Goal: Task Accomplishment & Management: Use online tool/utility

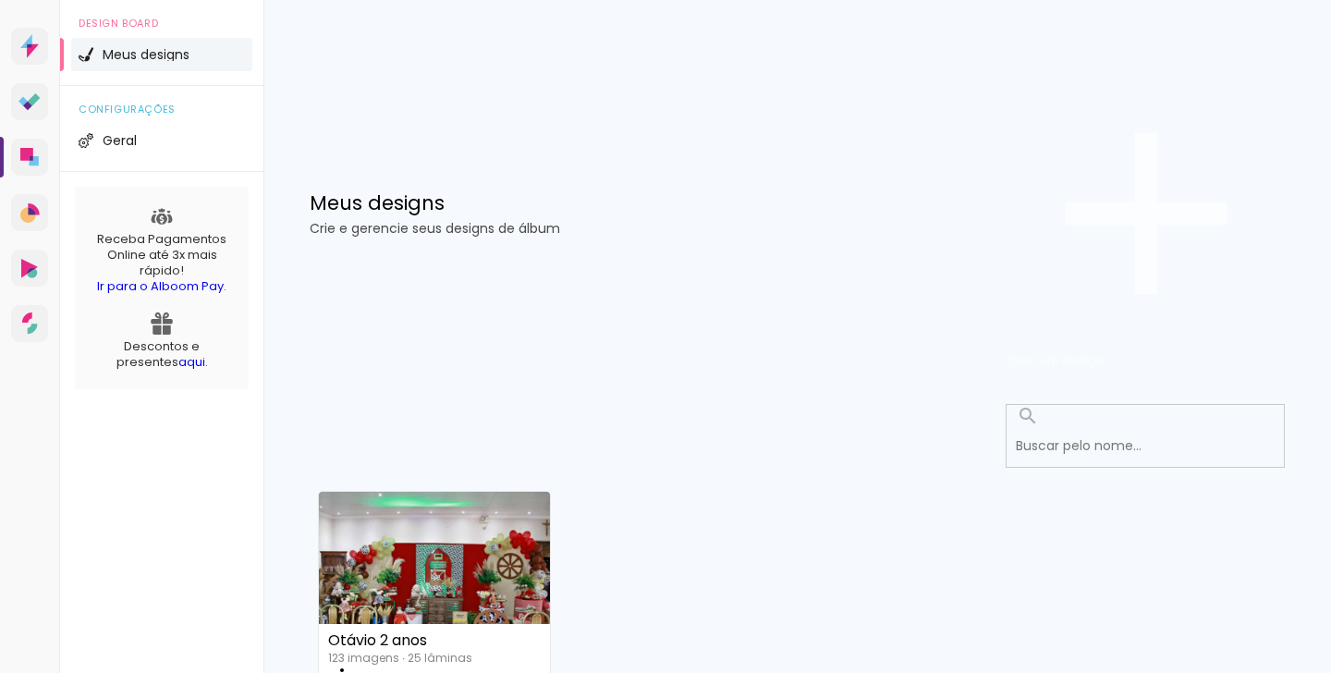
click at [1104, 351] on span "Criar um design" at bounding box center [1055, 360] width 96 height 18
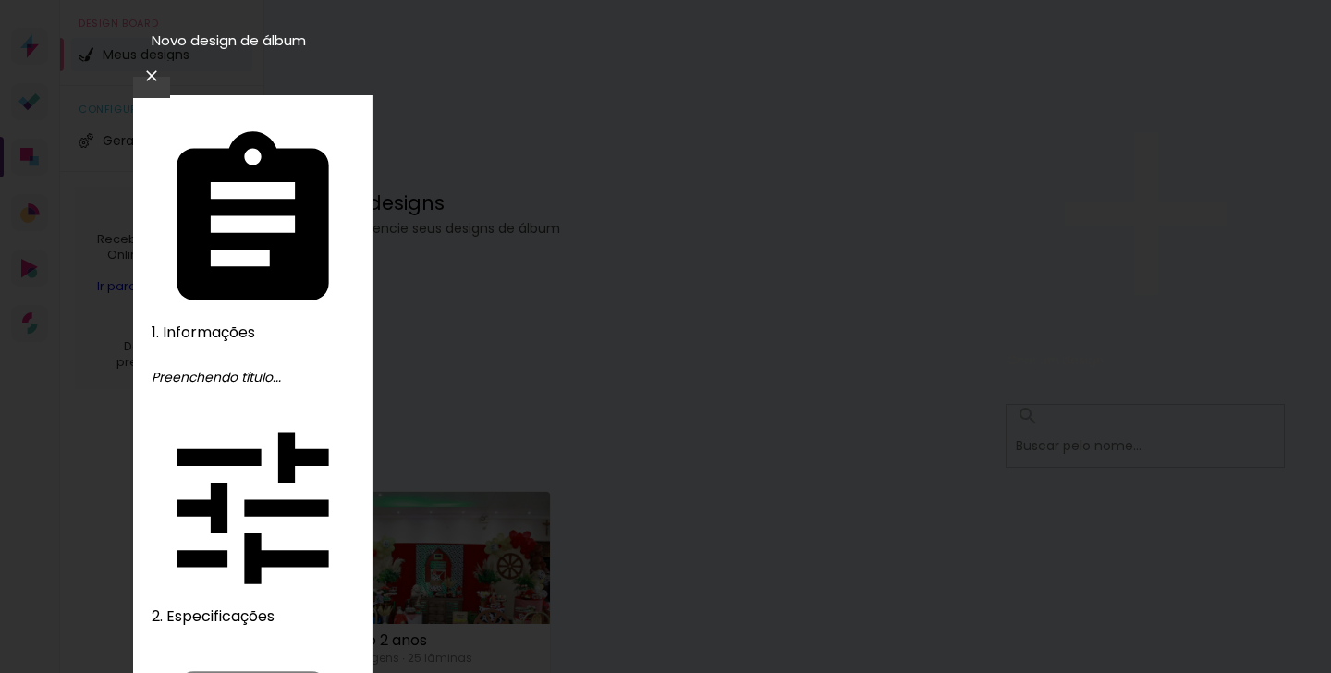
type input "Pascoal"
type paper-input "Pascoal"
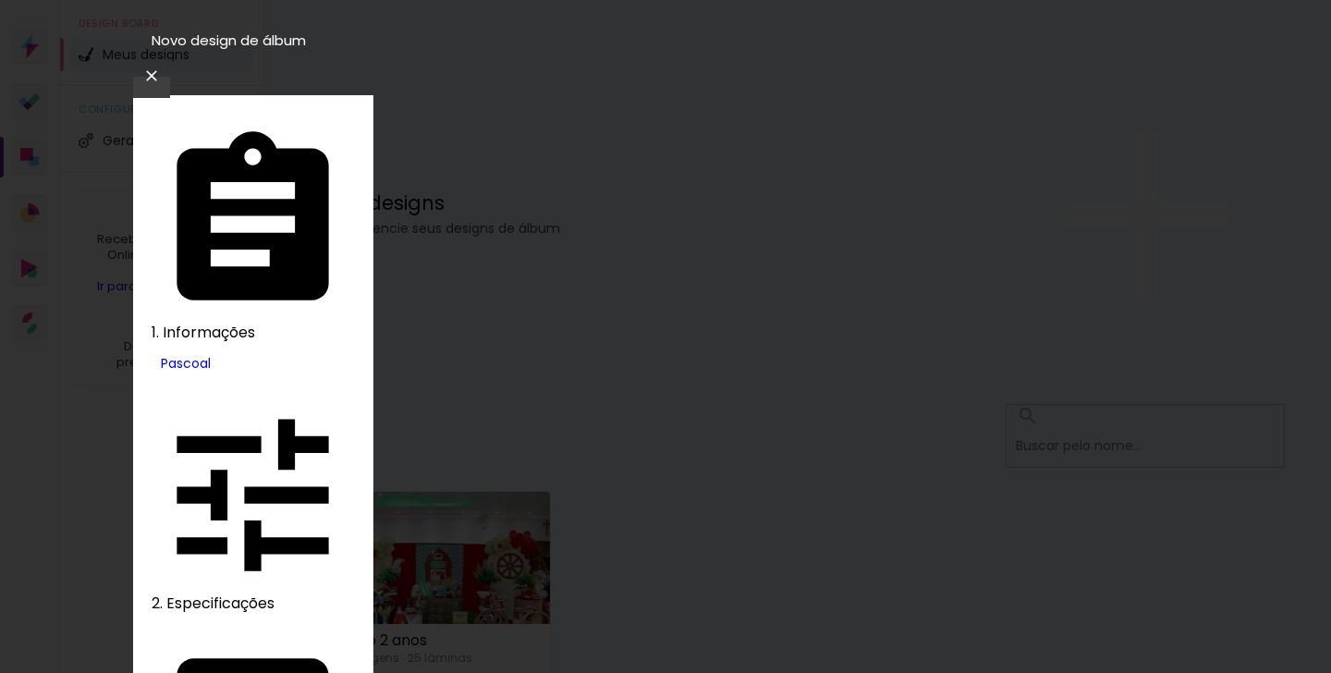
type input "ev"
type paper-input "ev"
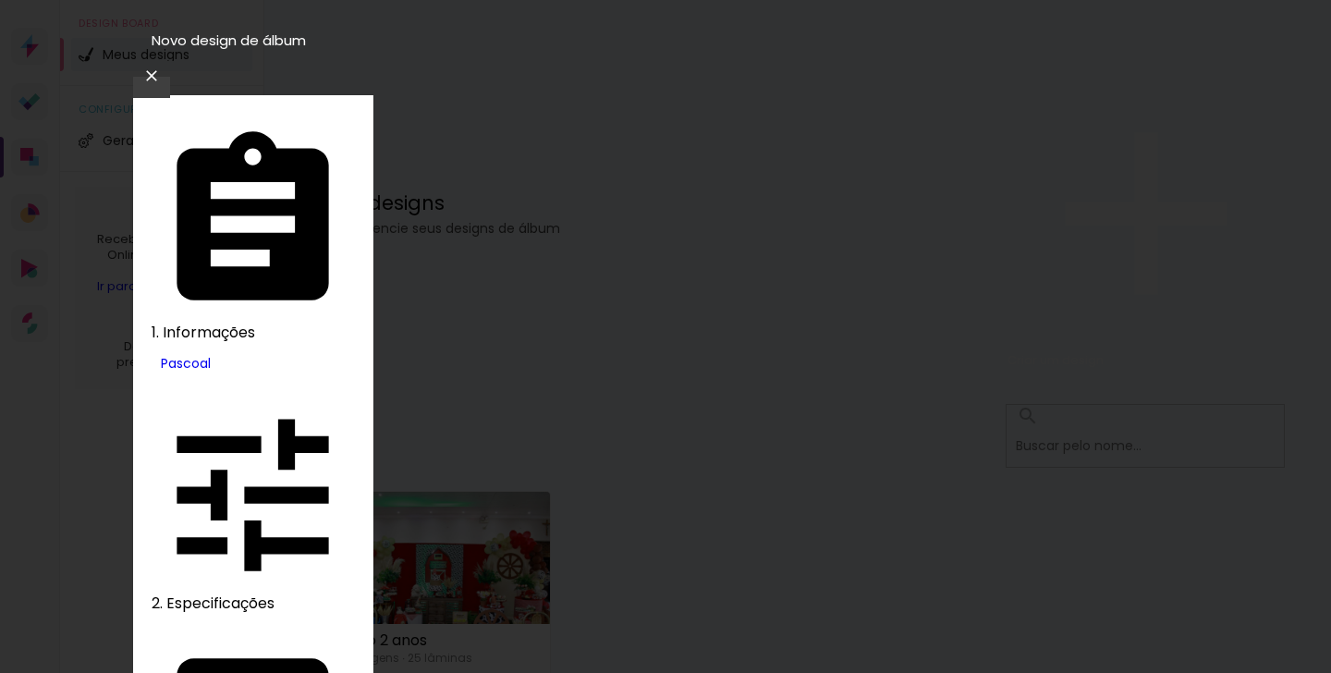
click at [0, 0] on slot "Tamanho Livre" at bounding box center [0, 0] width 0 height 0
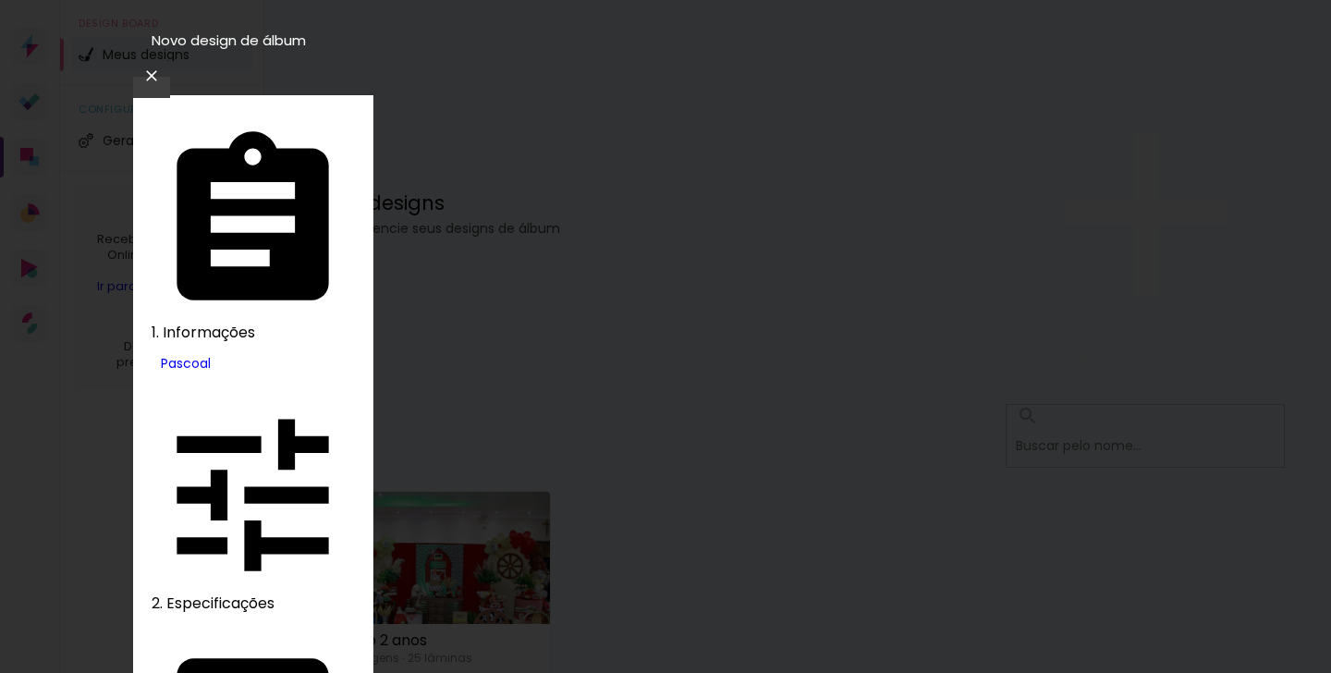
click at [0, 0] on slot "Tamanho Livre" at bounding box center [0, 0] width 0 height 0
type input "evidence"
type paper-input "evidence"
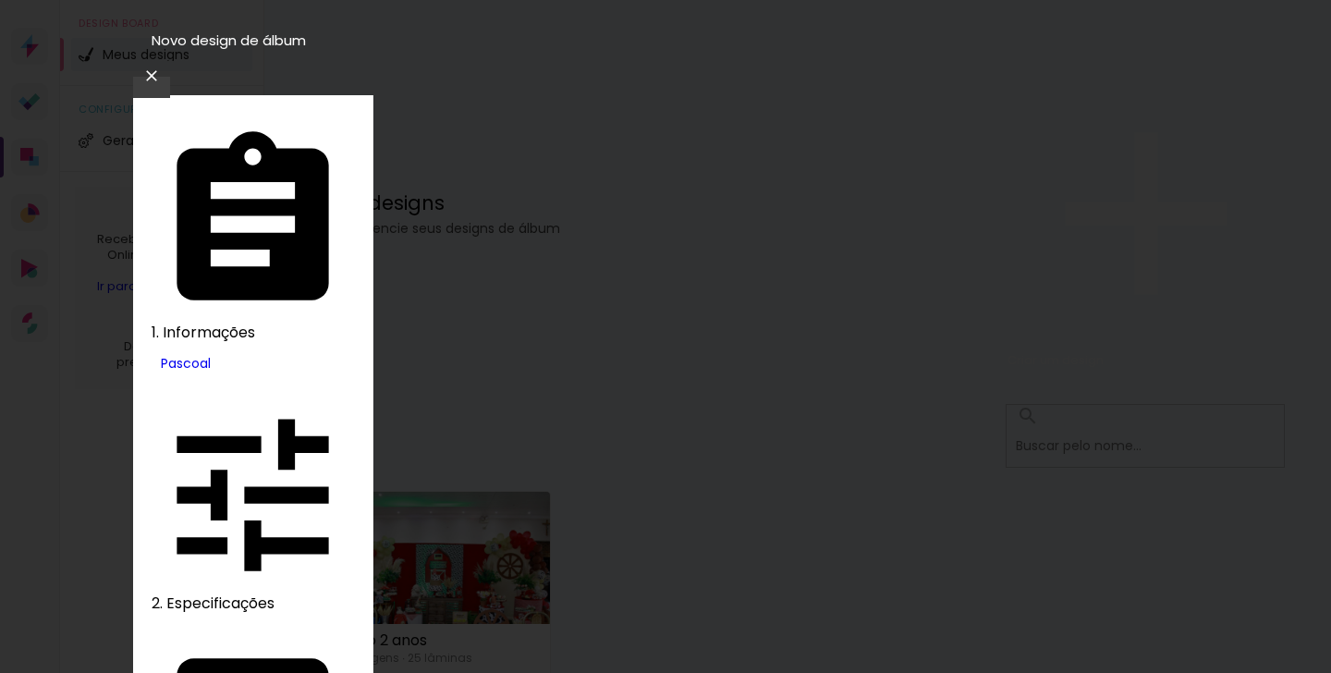
click at [0, 0] on slot "Tamanho Livre" at bounding box center [0, 0] width 0 height 0
click at [0, 0] on slot "Avançar" at bounding box center [0, 0] width 0 height 0
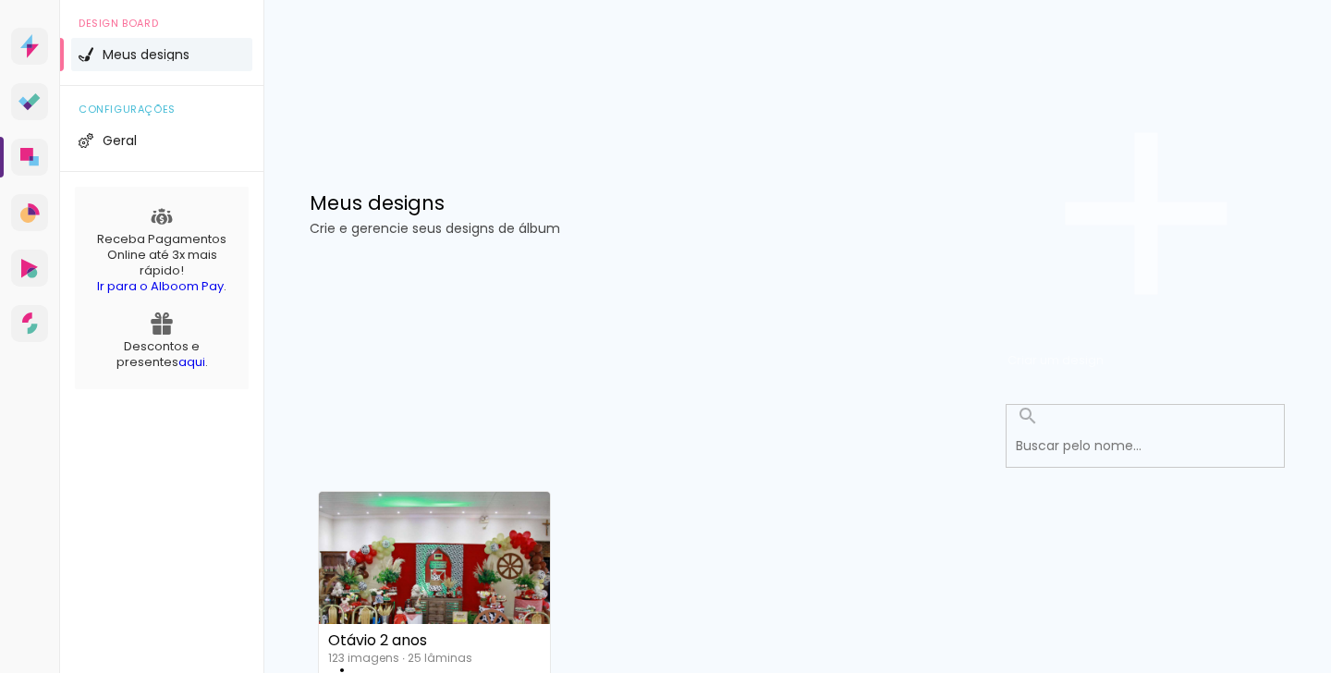
click at [1169, 113] on iron-icon at bounding box center [1145, 213] width 277 height 277
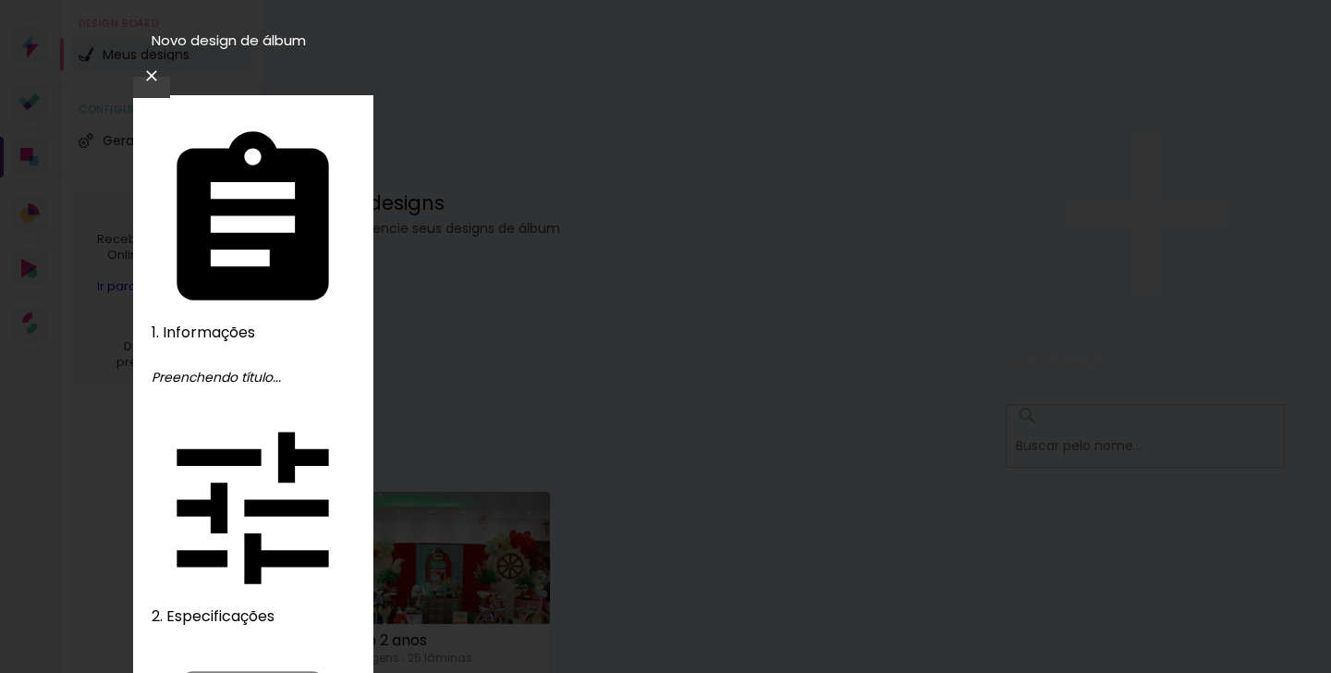
type input "Pascoal"
click at [0, 0] on slot "Avançar" at bounding box center [0, 0] width 0 height 0
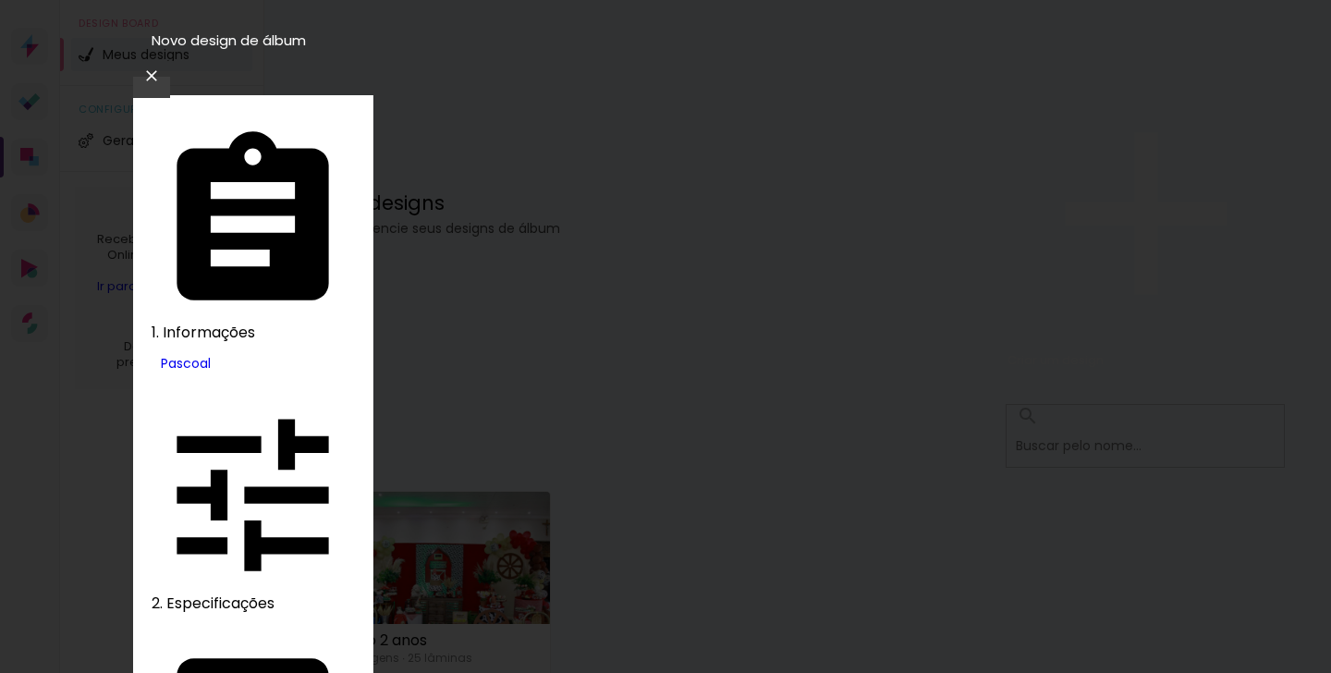
drag, startPoint x: 666, startPoint y: 349, endPoint x: 5, endPoint y: 272, distance: 666.3
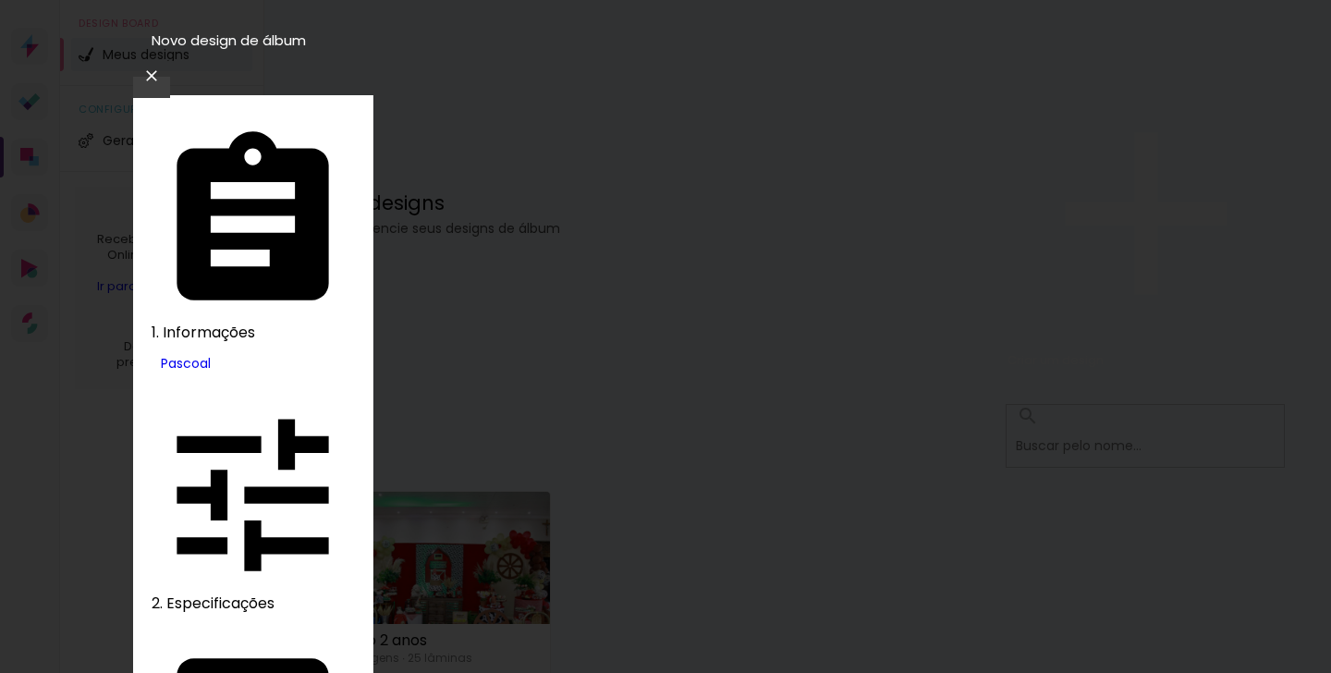
drag, startPoint x: 936, startPoint y: 282, endPoint x: 810, endPoint y: 288, distance: 126.8
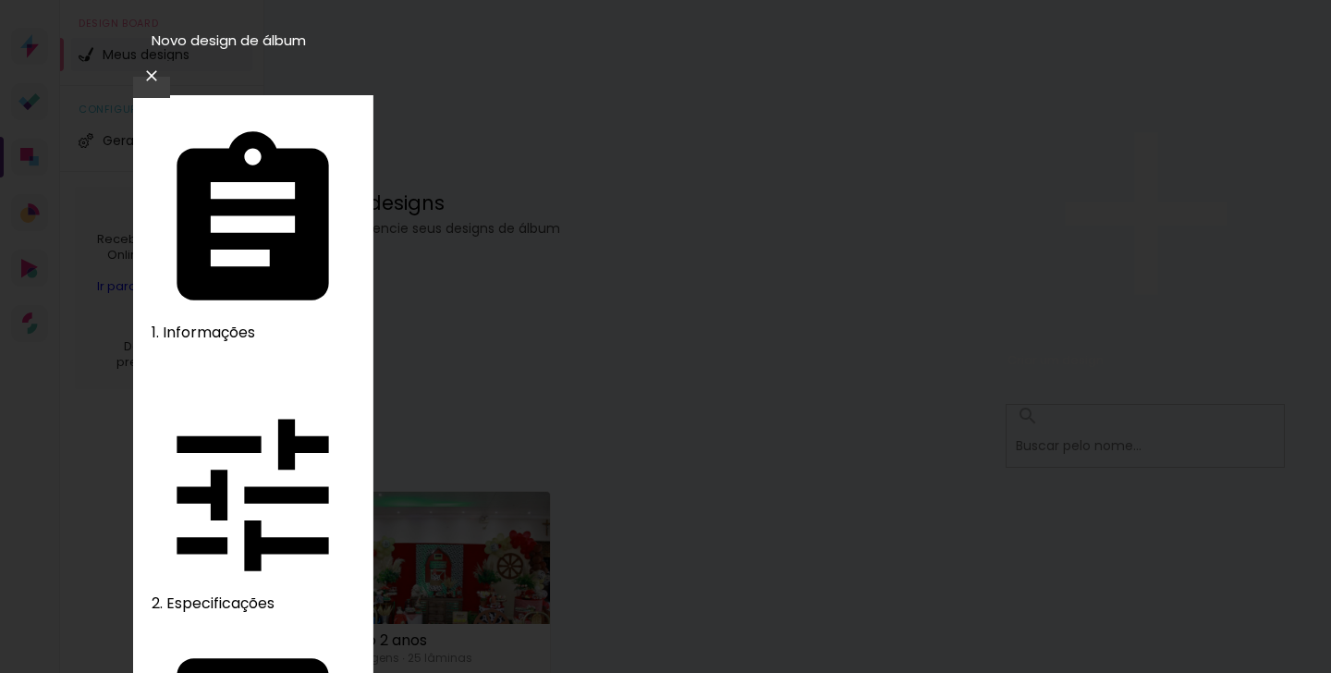
click at [0, 0] on slot "Avançar" at bounding box center [0, 0] width 0 height 0
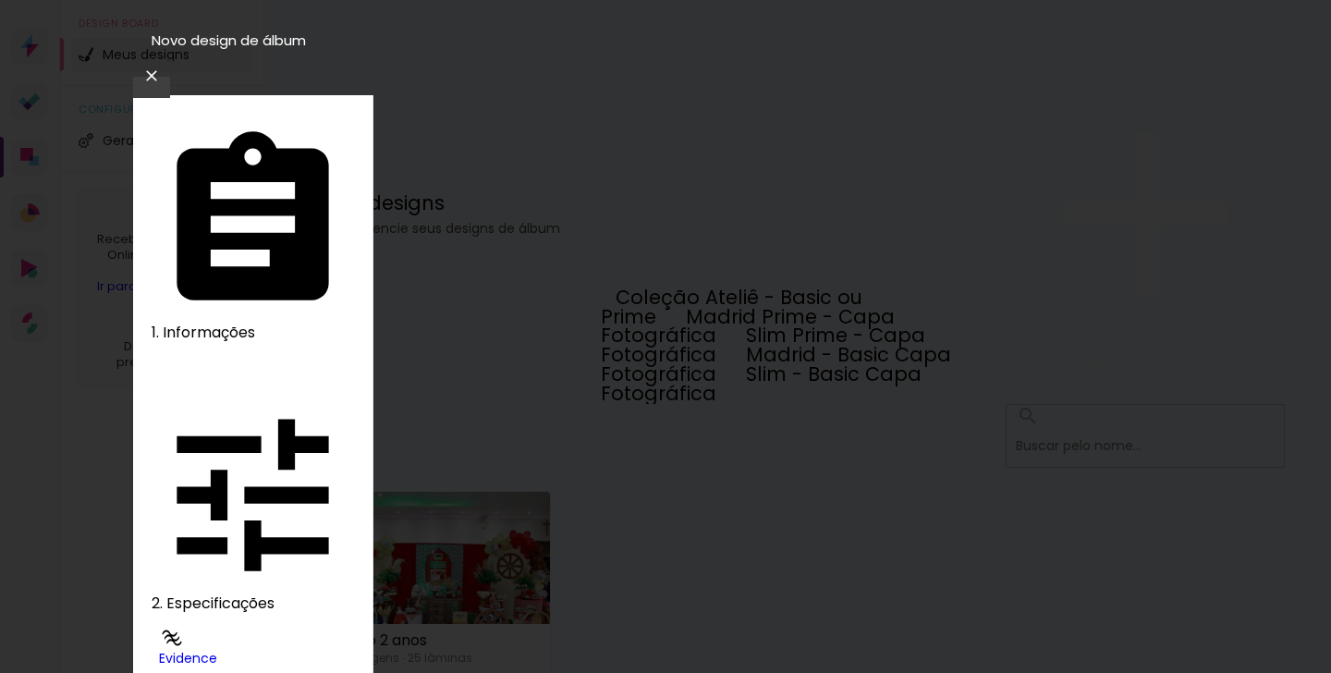
click at [877, 330] on paper-item "Madrid Prime - Capa Fotográfica" at bounding box center [748, 326] width 294 height 46
type input "Madrid Prime - Capa Fotográfica"
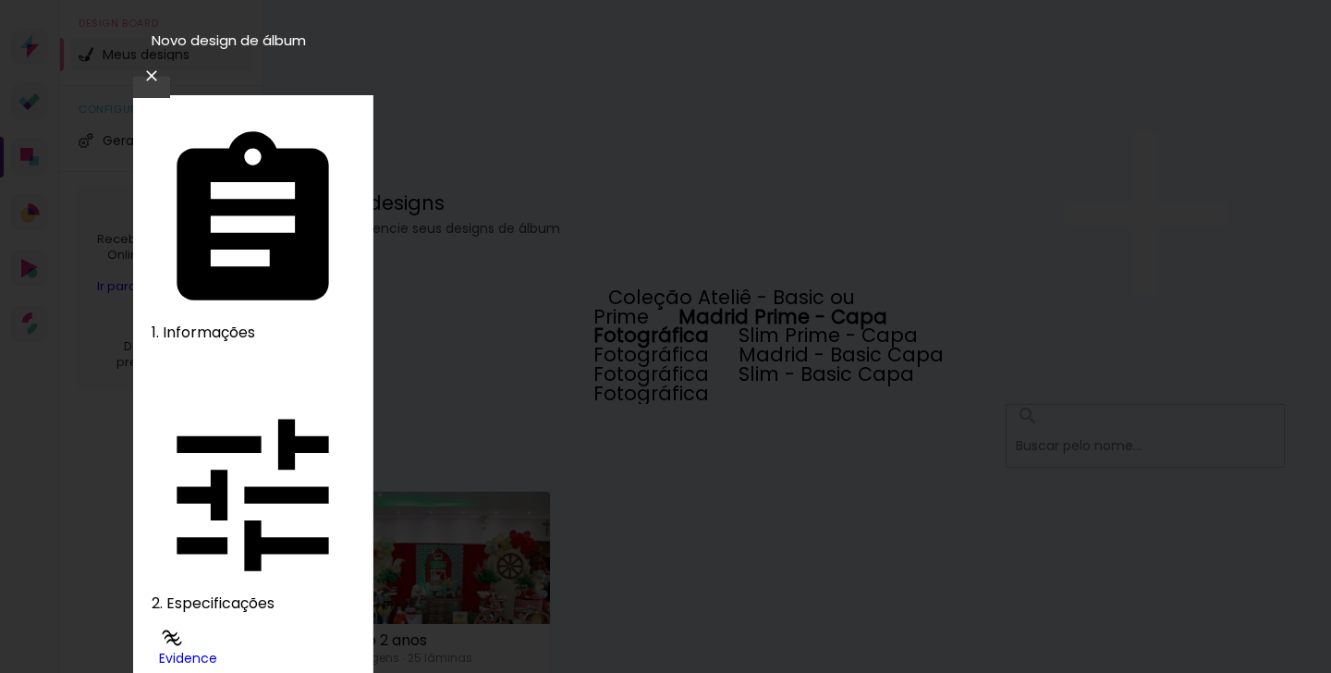
click at [0, 0] on slot "Madrid Prime - Capa Fotográfica" at bounding box center [0, 0] width 0 height 0
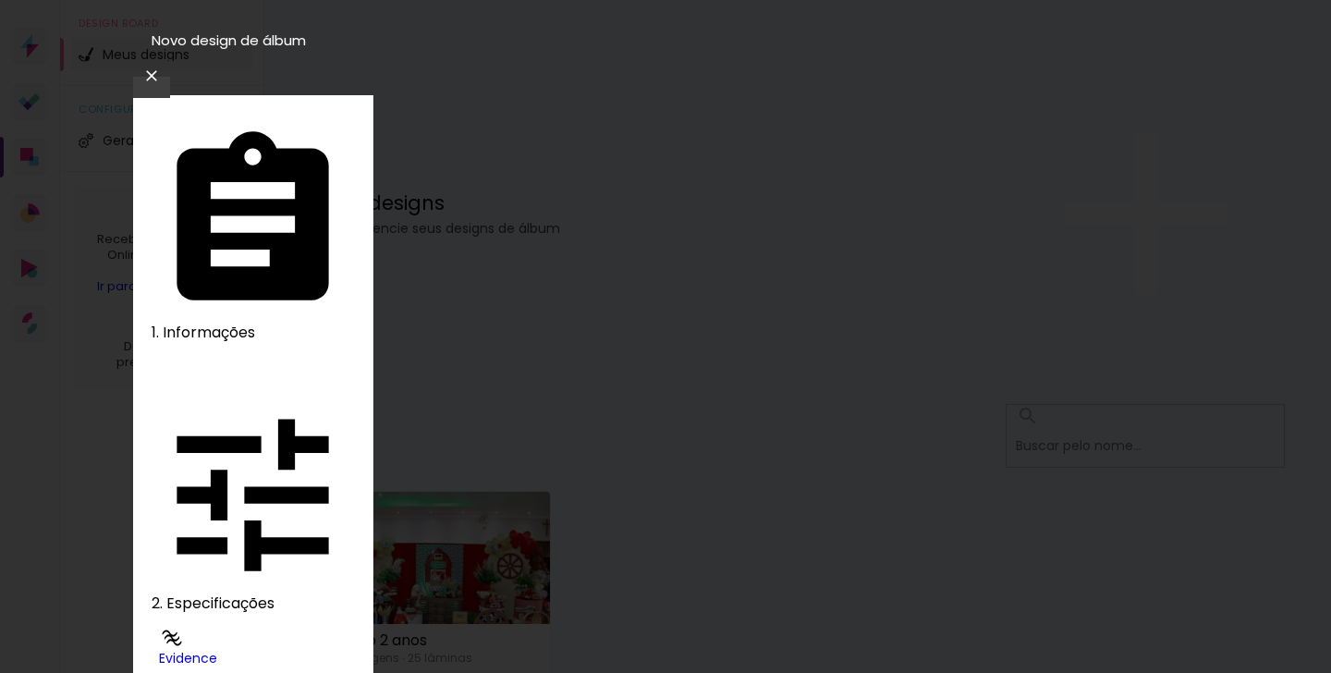
scroll to position [690, 0]
type input "3"
type paper-input "3"
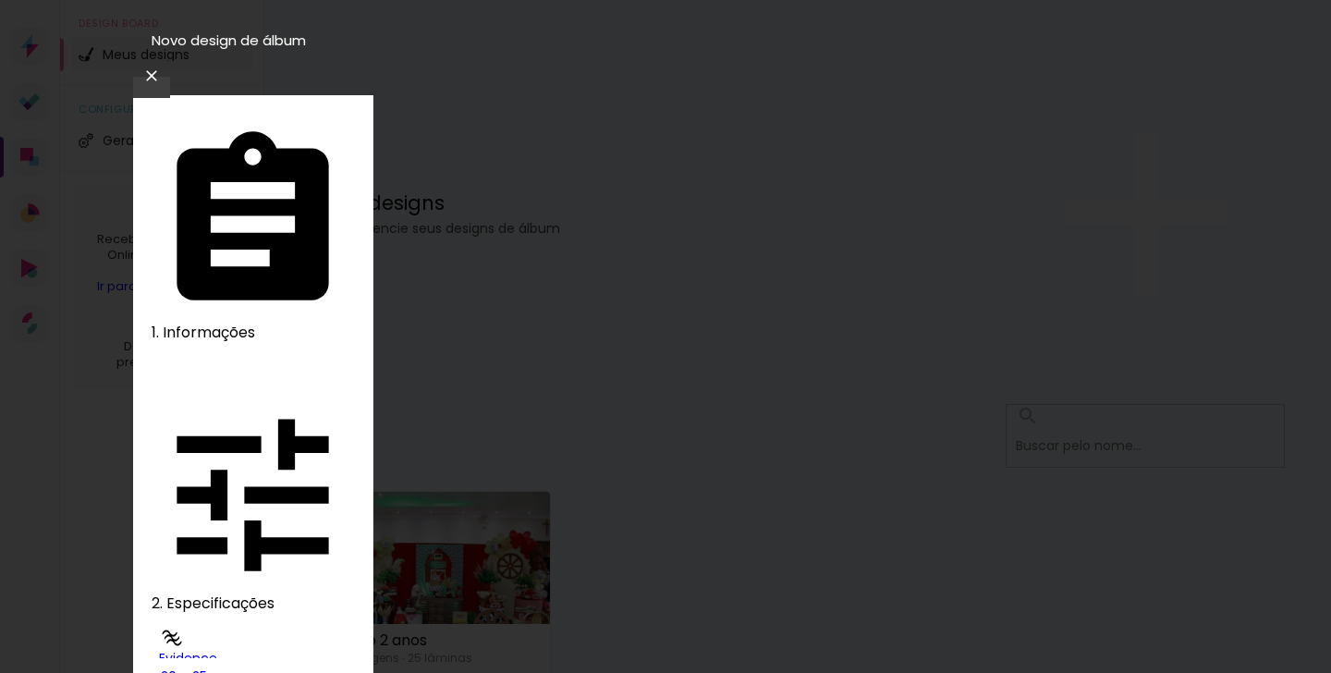
type input "4"
type paper-input "4"
type input "5"
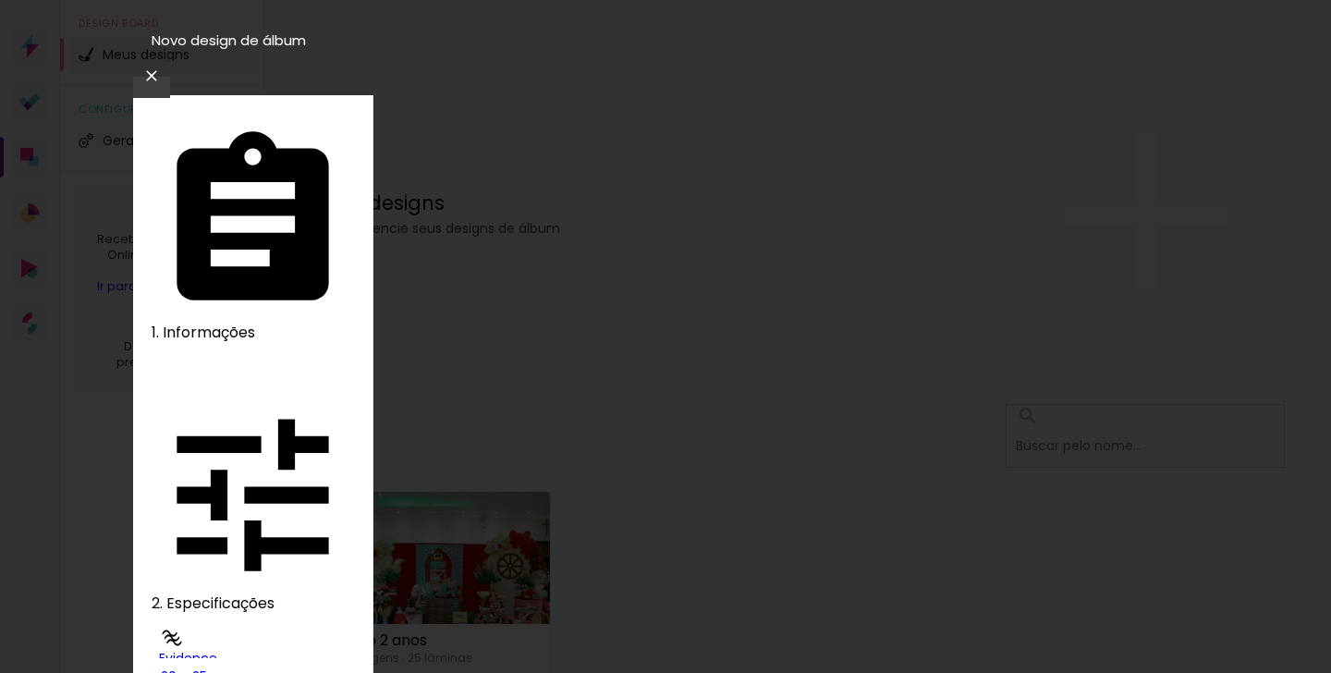
type paper-input "5"
type input "6"
type paper-input "6"
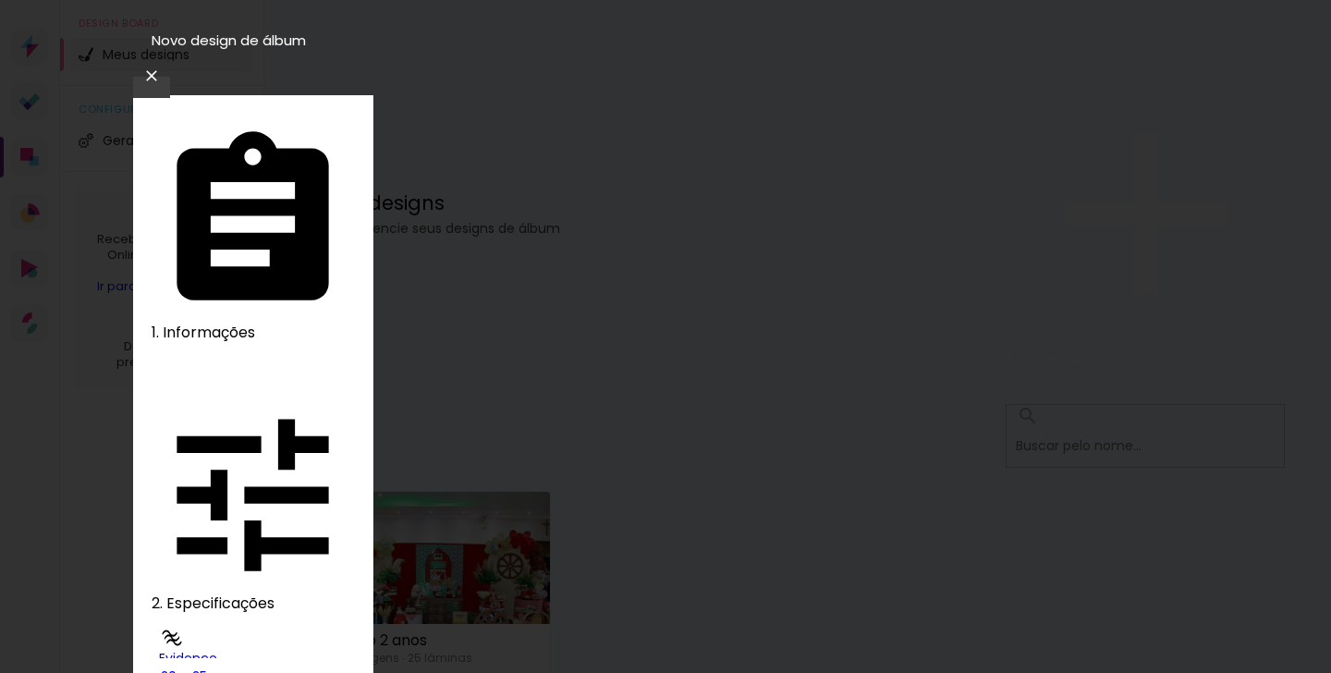
type input "7"
type paper-input "7"
type input "79"
type paper-input "79"
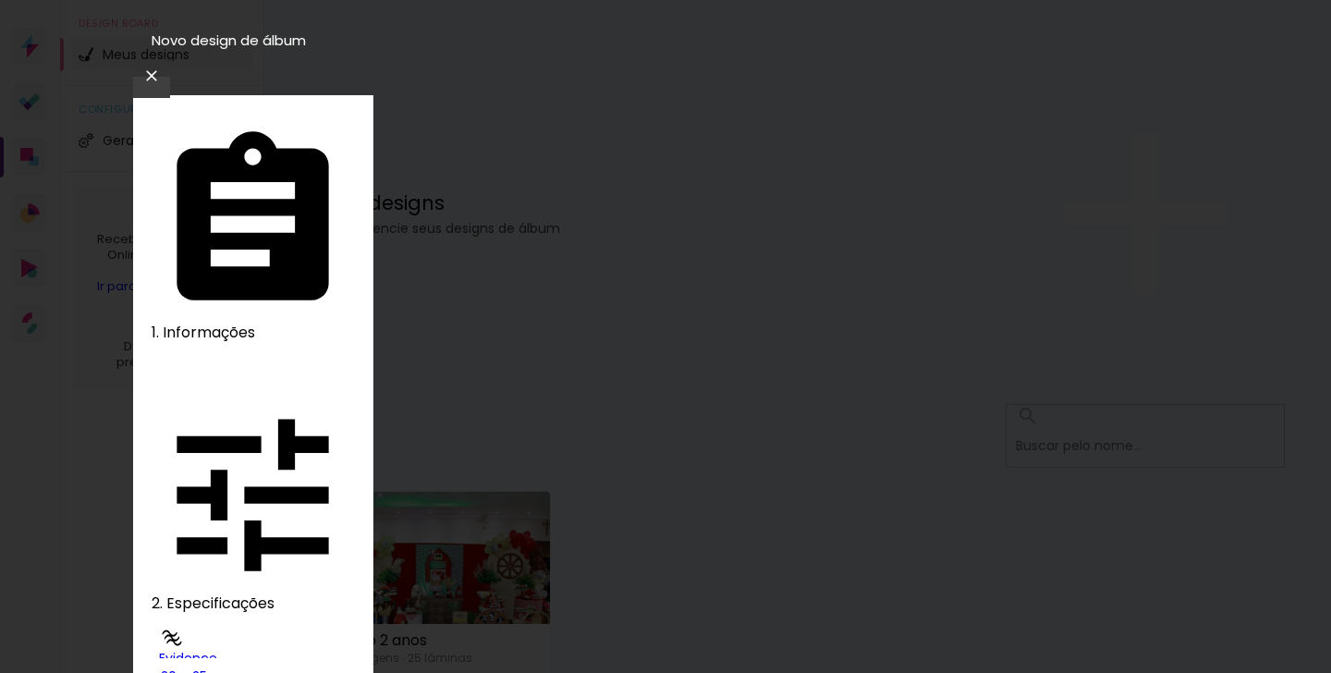
drag, startPoint x: 421, startPoint y: 203, endPoint x: 366, endPoint y: 213, distance: 56.2
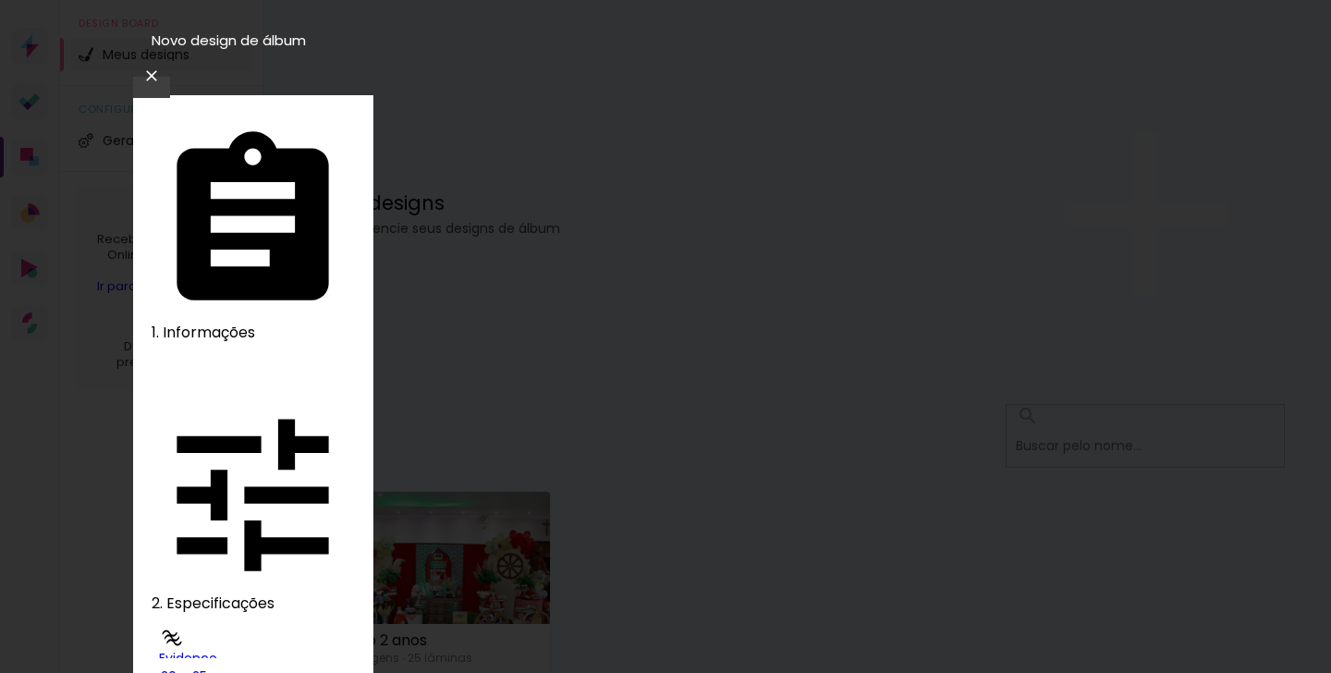
drag, startPoint x: 424, startPoint y: 195, endPoint x: 377, endPoint y: 203, distance: 47.9
type input "5"
type paper-input "5"
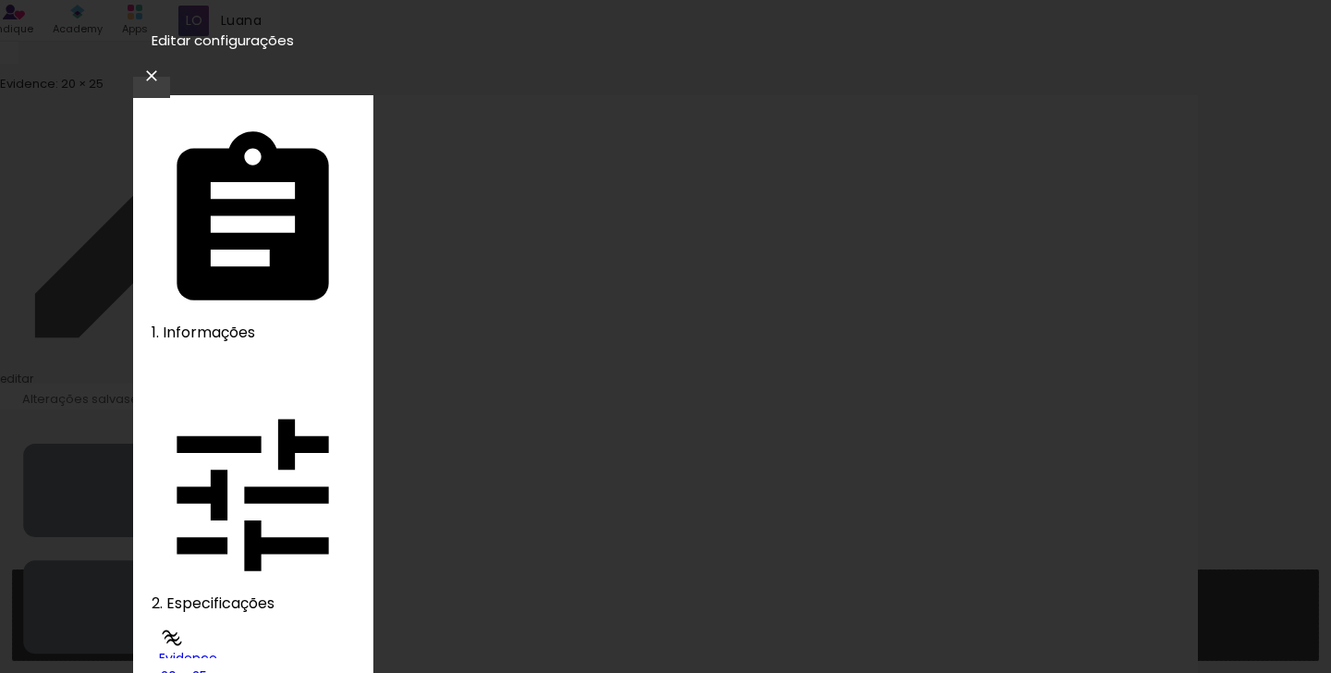
type input "5"
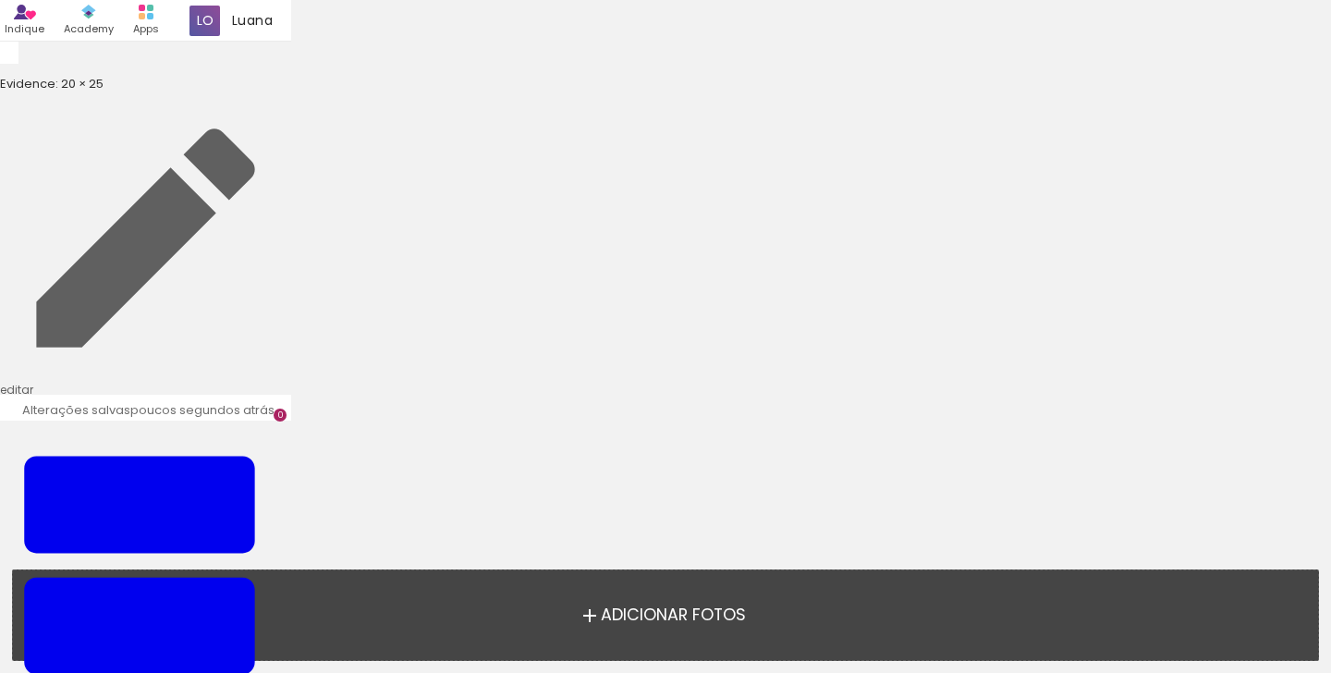
click at [639, 619] on span "Adicionar Fotos" at bounding box center [673, 615] width 145 height 17
click at [0, 0] on input "file" at bounding box center [0, 0] width 0 height 0
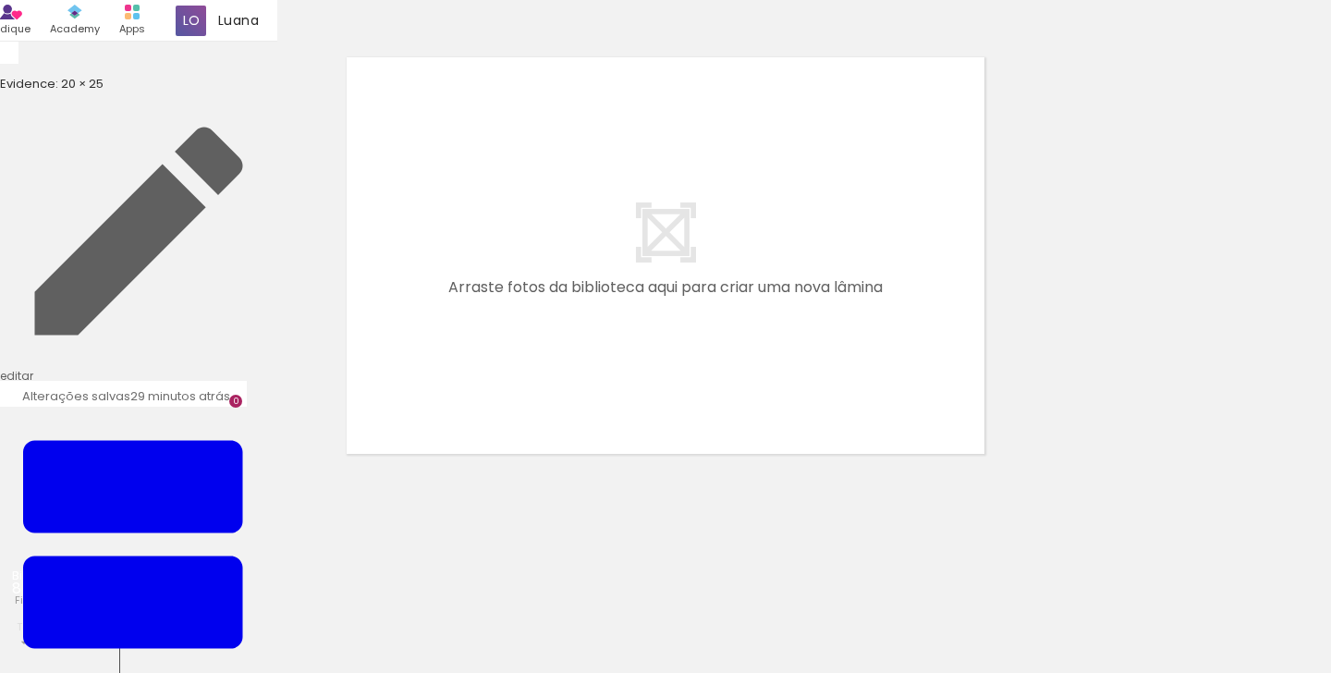
scroll to position [23, 0]
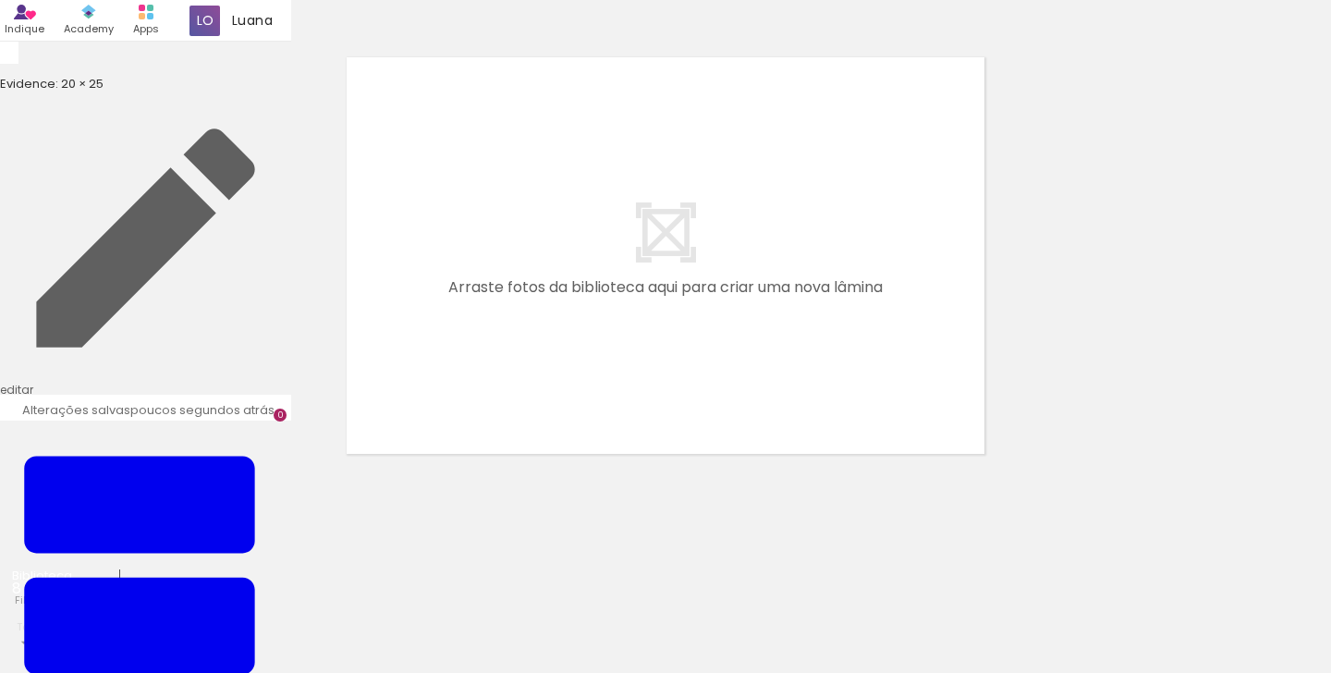
click at [0, 0] on input "file" at bounding box center [0, 0] width 0 height 0
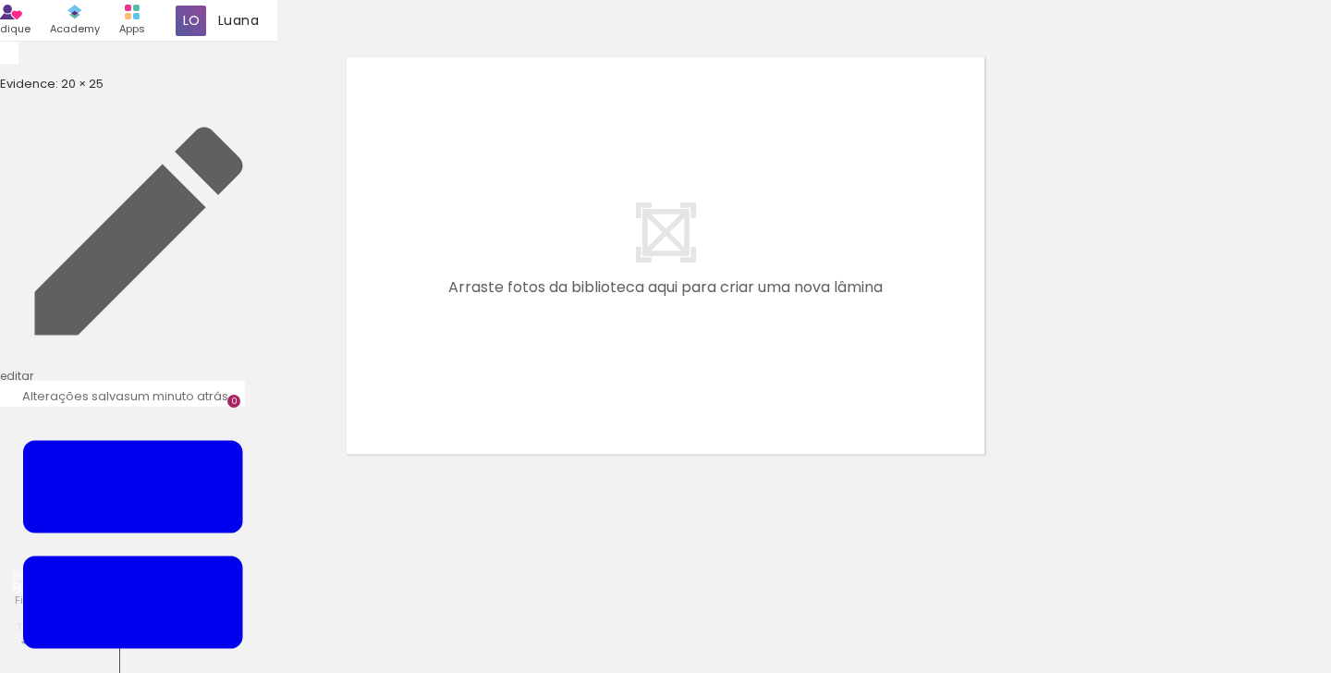
click at [0, 0] on input "file" at bounding box center [0, 0] width 0 height 0
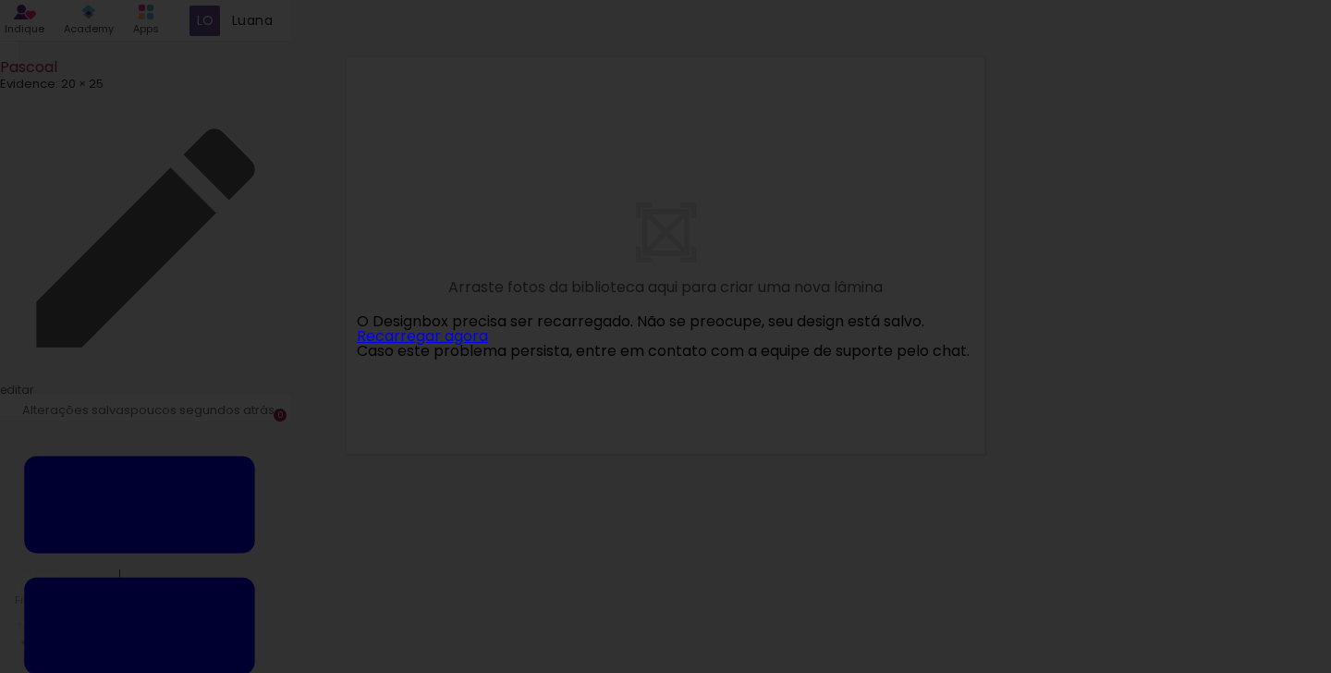
click at [458, 333] on link "Recarregar agora" at bounding box center [422, 335] width 131 height 21
